Goal: Information Seeking & Learning: Check status

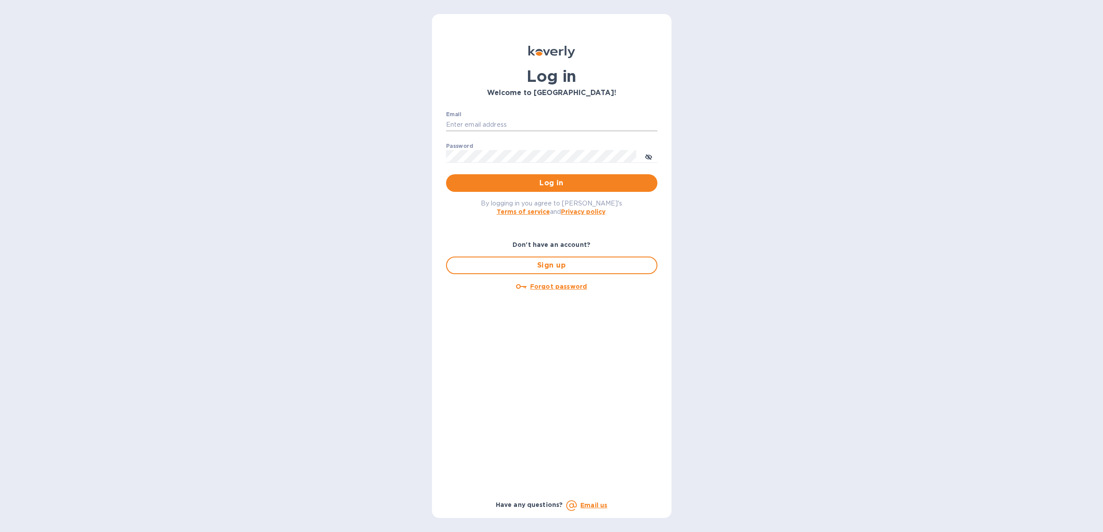
click at [459, 124] on input "Email" at bounding box center [551, 124] width 211 height 13
type input "julia.milne@solent.com"
click at [464, 181] on span "Log in" at bounding box center [551, 183] width 197 height 11
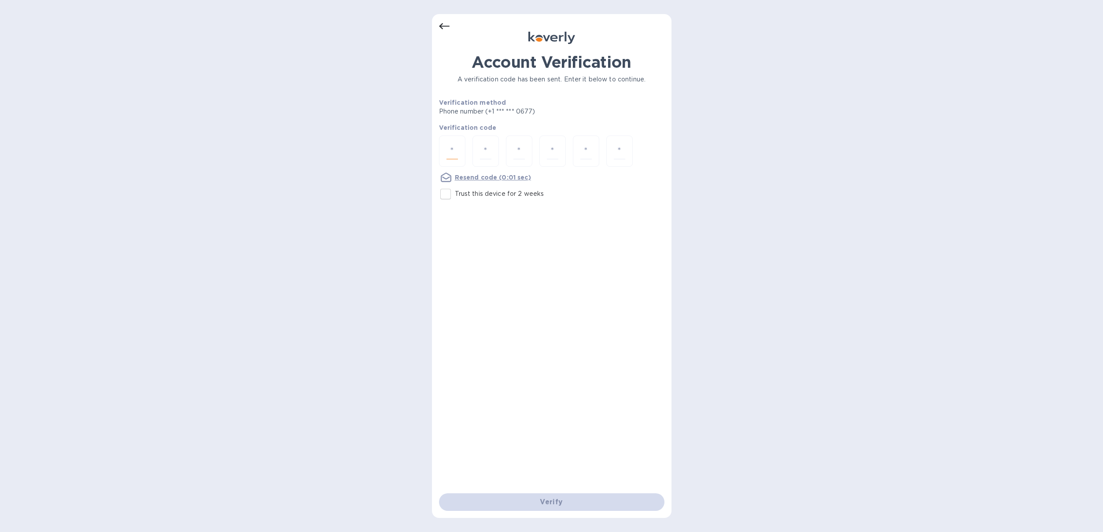
click at [457, 156] on input "number" at bounding box center [451, 151] width 11 height 16
type input "3"
type input "8"
type input "2"
type input "9"
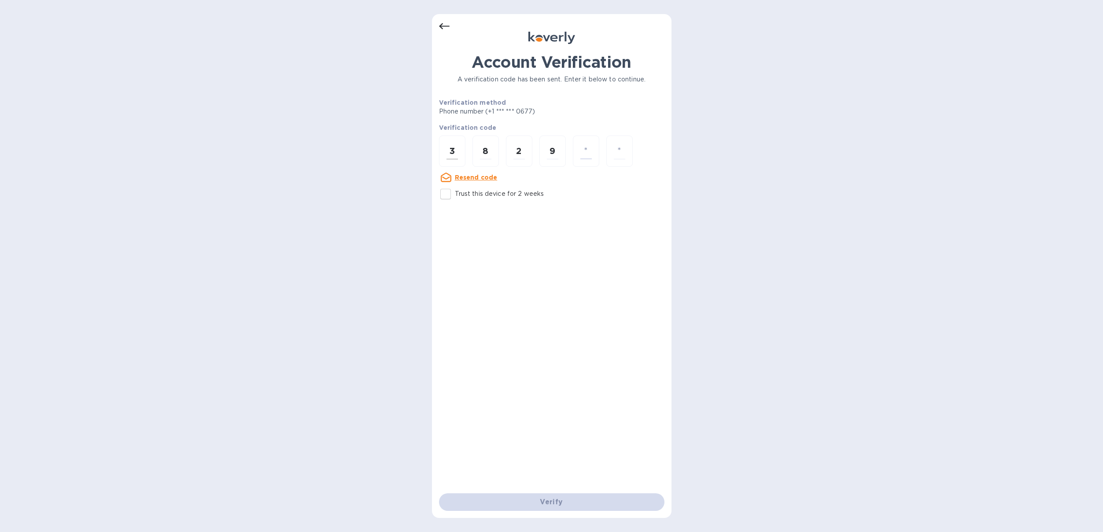
type input "3"
type input "1"
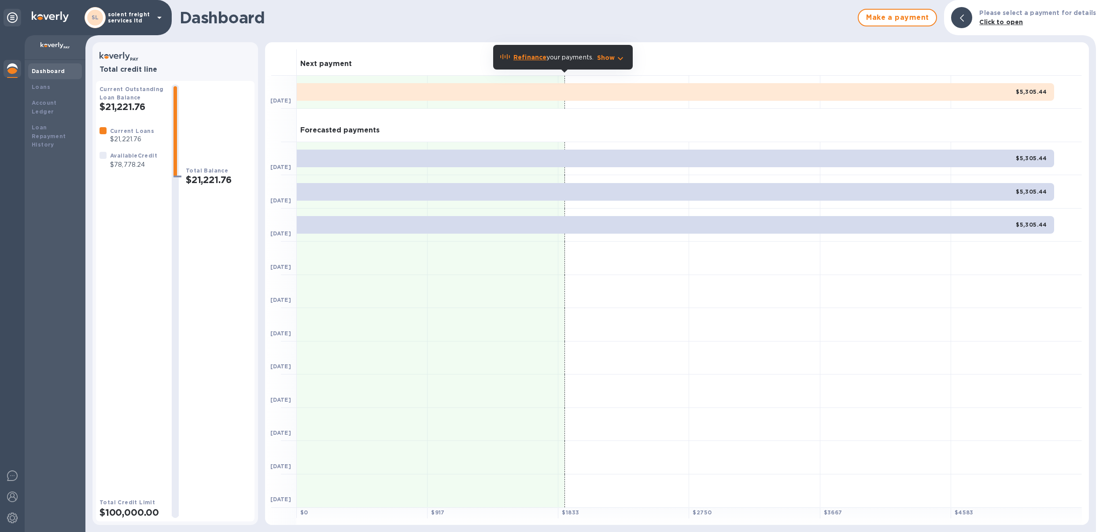
click at [1026, 91] on b "$5,305.44" at bounding box center [1031, 91] width 31 height 7
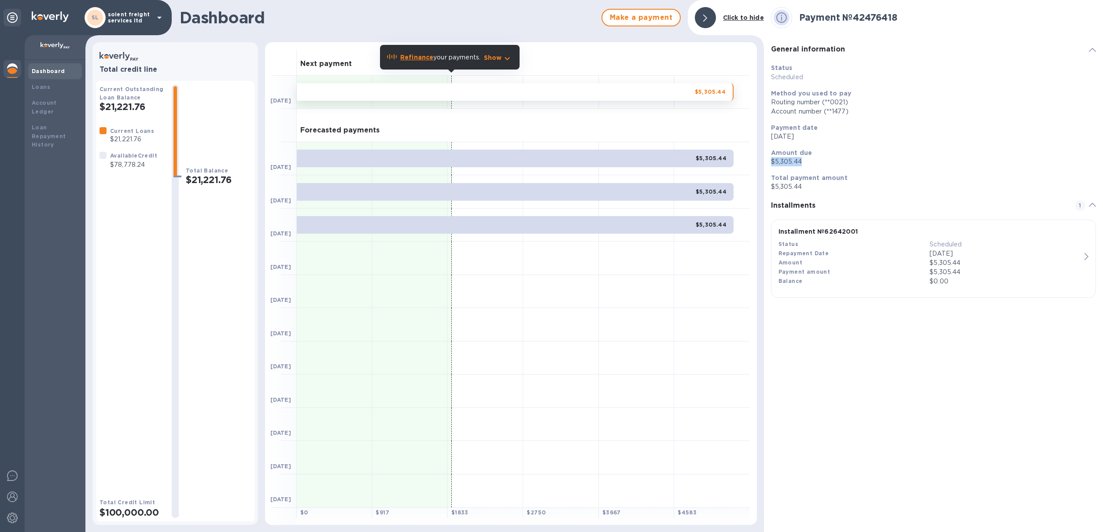
drag, startPoint x: 771, startPoint y: 162, endPoint x: 800, endPoint y: 163, distance: 29.1
click at [804, 162] on p "$5,305.44" at bounding box center [933, 161] width 325 height 9
copy p "$5,305.44"
click at [11, 516] on img at bounding box center [12, 518] width 11 height 11
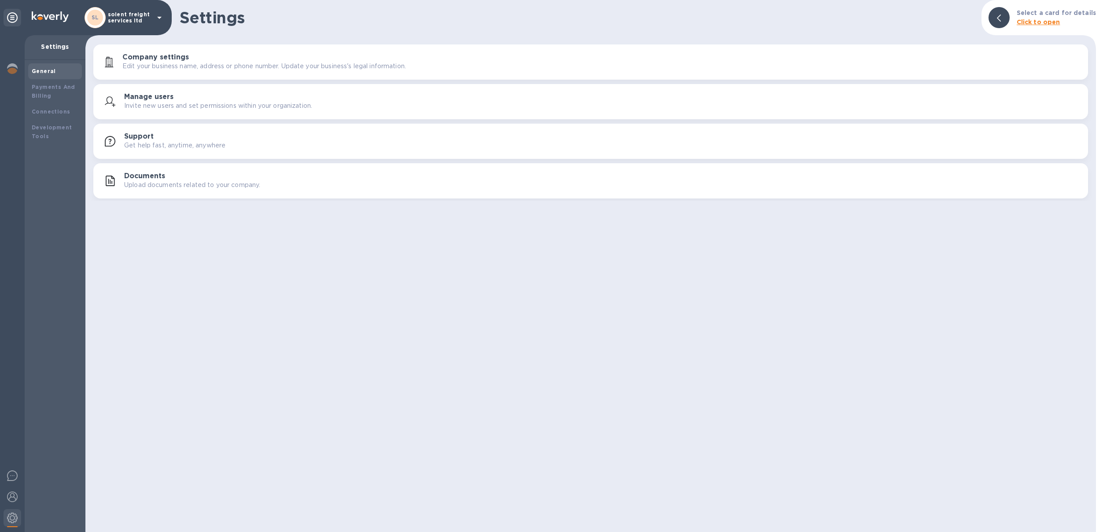
click at [160, 17] on icon at bounding box center [159, 18] width 4 height 2
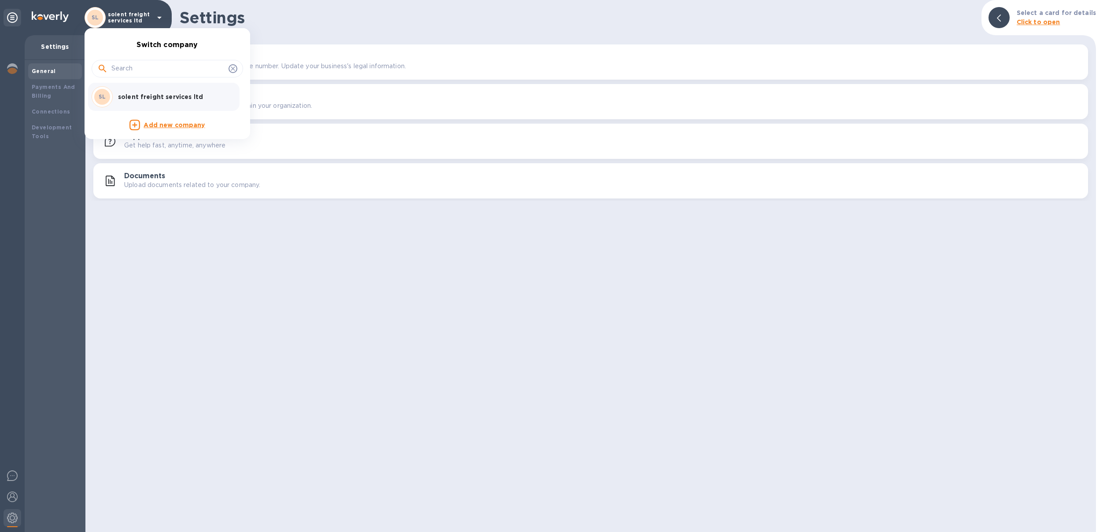
click at [15, 22] on div at bounding box center [551, 266] width 1103 height 532
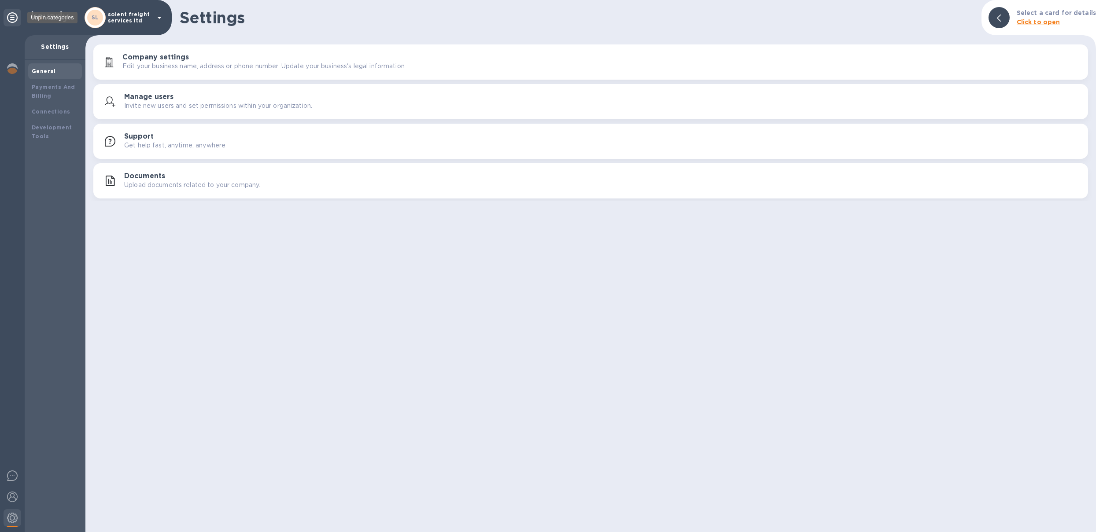
click at [13, 22] on icon at bounding box center [12, 17] width 11 height 11
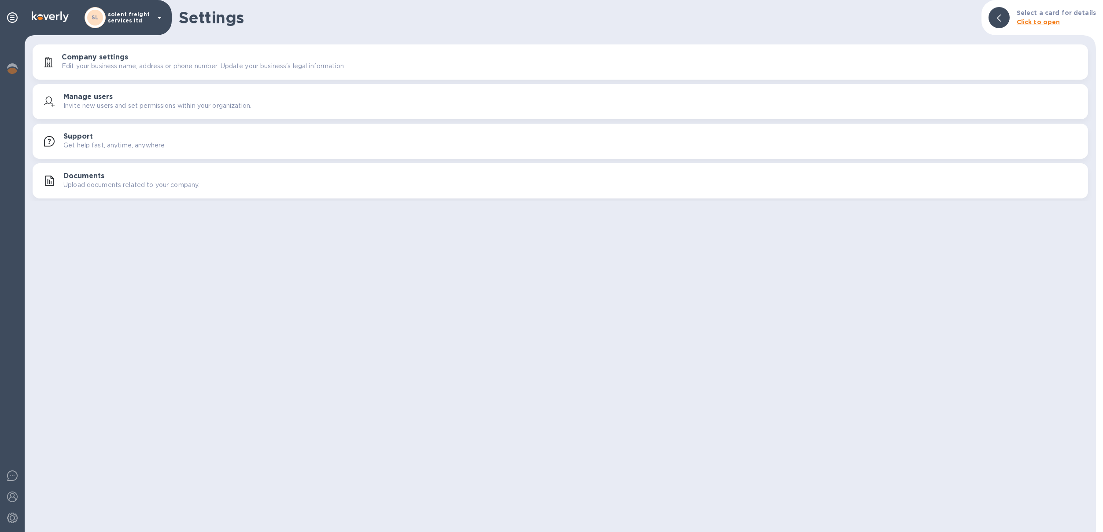
click at [102, 252] on div "Settings Select a card for details Click to open Company settings Edit your bus…" at bounding box center [560, 266] width 1071 height 532
